Goal: Task Accomplishment & Management: Use online tool/utility

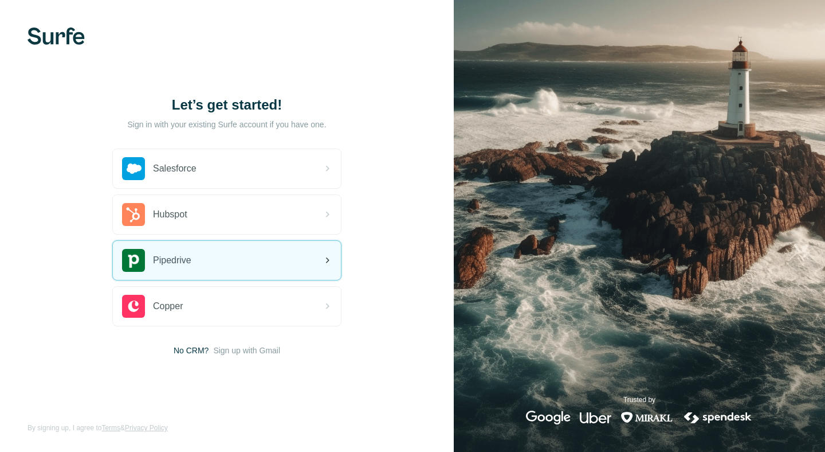
click at [255, 262] on div "Pipedrive" at bounding box center [227, 260] width 228 height 39
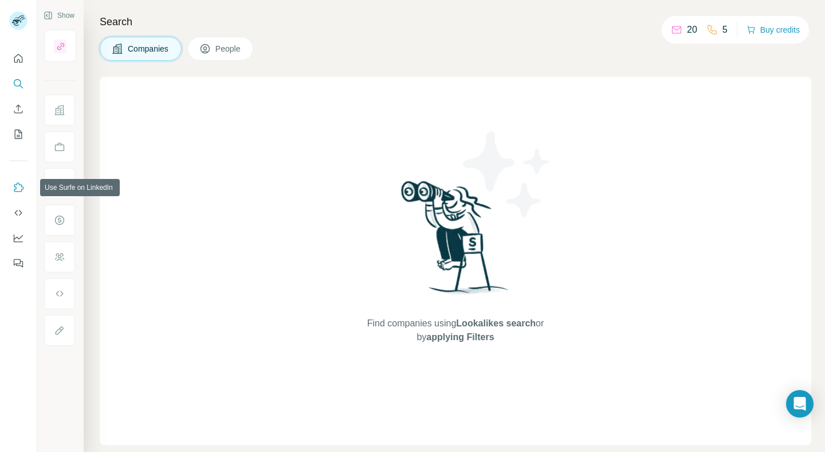
click at [11, 187] on button "Use Surfe on LinkedIn" at bounding box center [18, 187] width 18 height 21
